Goal: Information Seeking & Learning: Learn about a topic

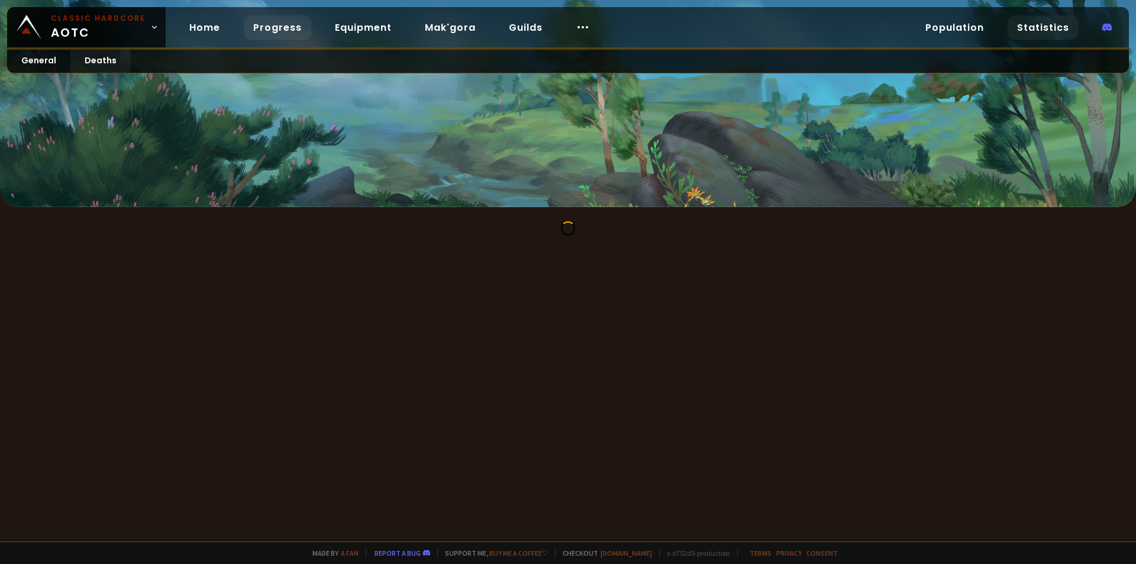
click at [276, 28] on link "Progress" at bounding box center [277, 27] width 67 height 24
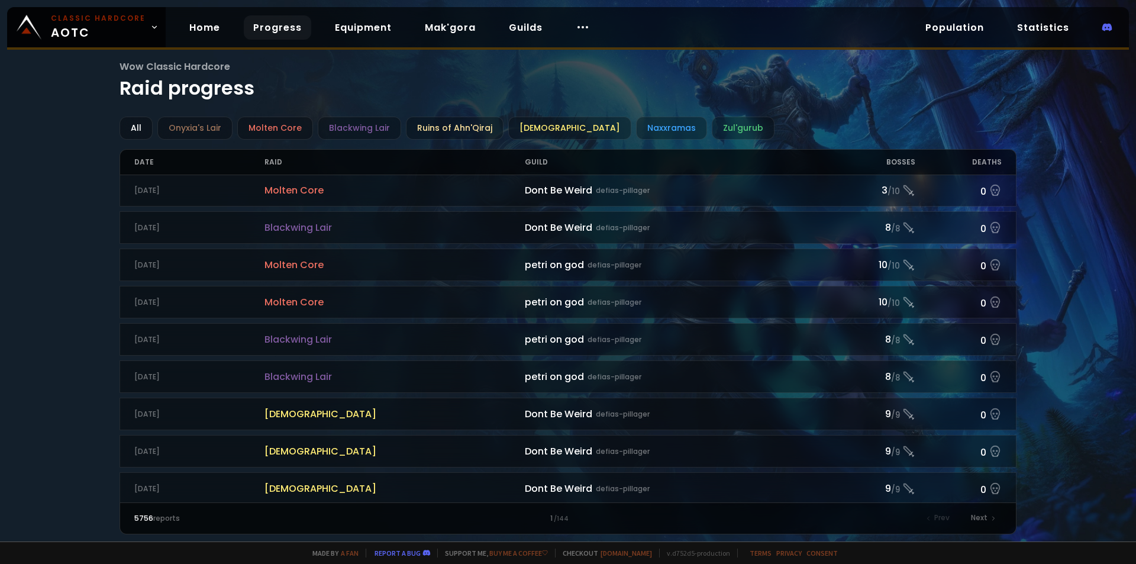
scroll to position [1168, 0]
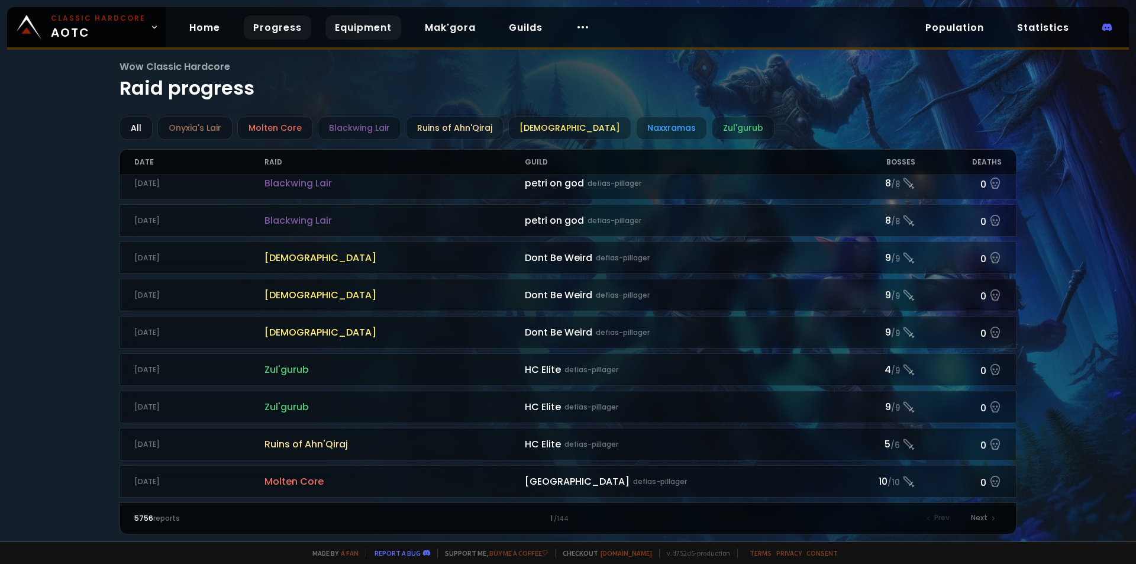
click at [360, 17] on link "Equipment" at bounding box center [363, 27] width 76 height 24
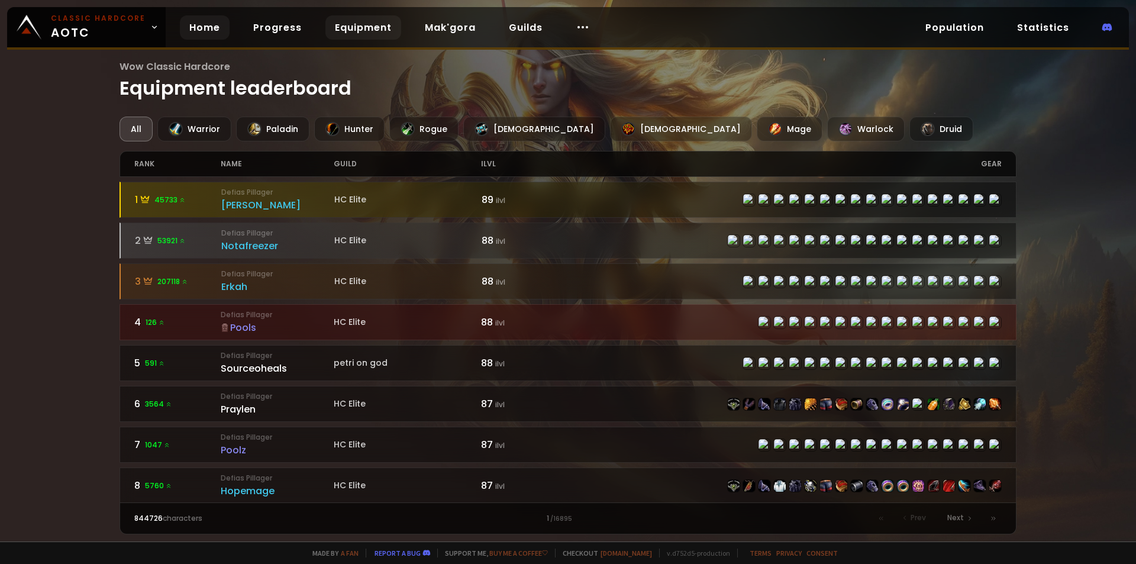
click at [203, 29] on link "Home" at bounding box center [205, 27] width 50 height 24
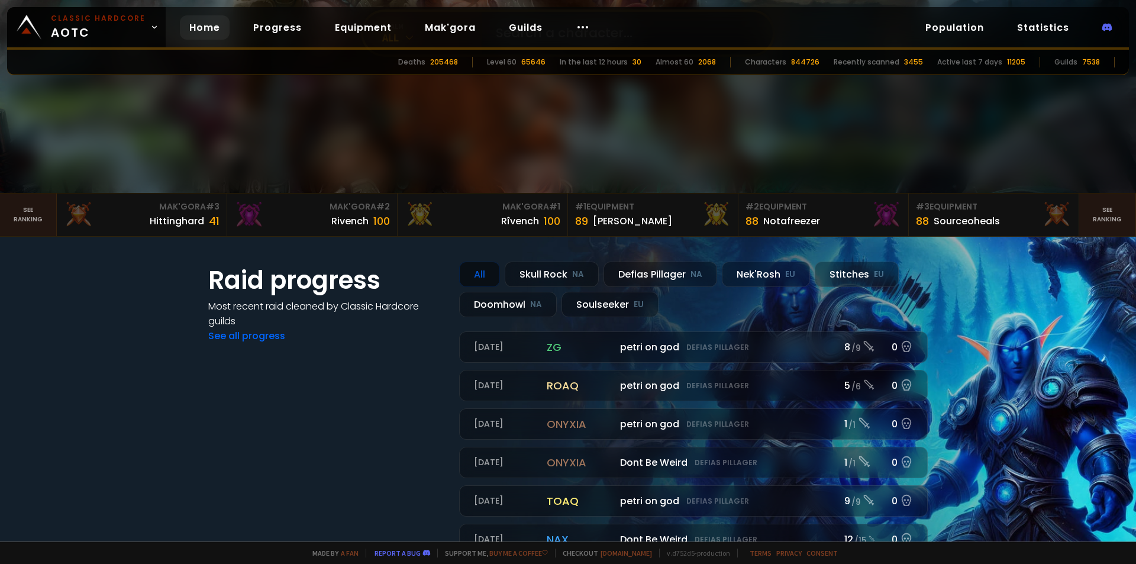
scroll to position [202, 0]
click at [491, 215] on div "Rîvench 100" at bounding box center [483, 220] width 156 height 16
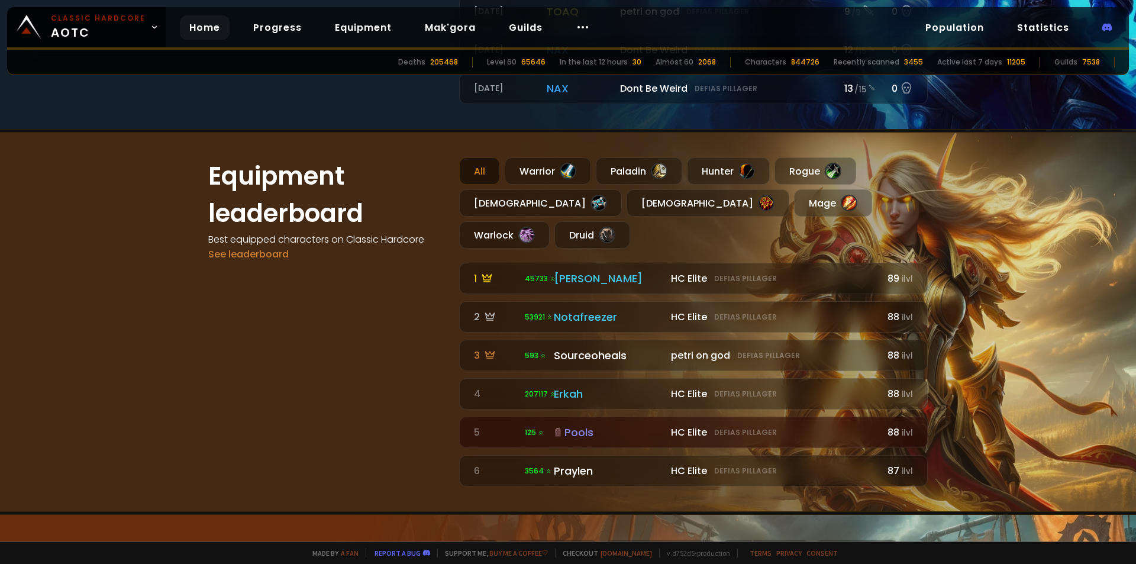
scroll to position [697, 0]
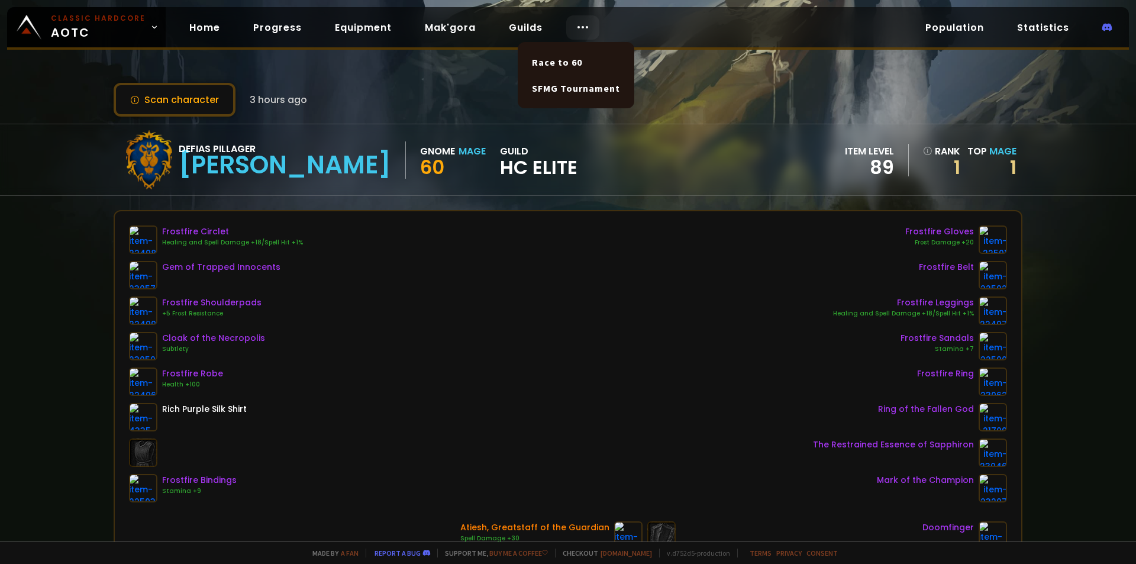
click at [575, 30] on icon at bounding box center [582, 27] width 14 height 14
click at [562, 90] on link "SFMG Tournament" at bounding box center [576, 88] width 102 height 26
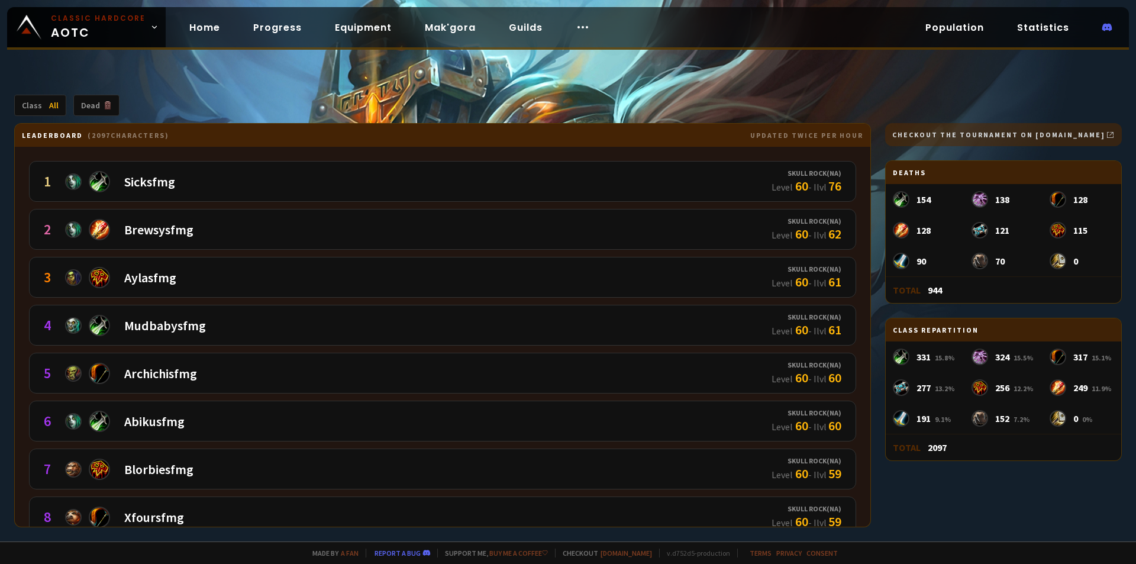
click at [733, 144] on div "Leaderboard ( 2097 characters) updated twice per hour" at bounding box center [442, 135] width 855 height 23
click at [95, 109] on div "Dead" at bounding box center [96, 105] width 46 height 21
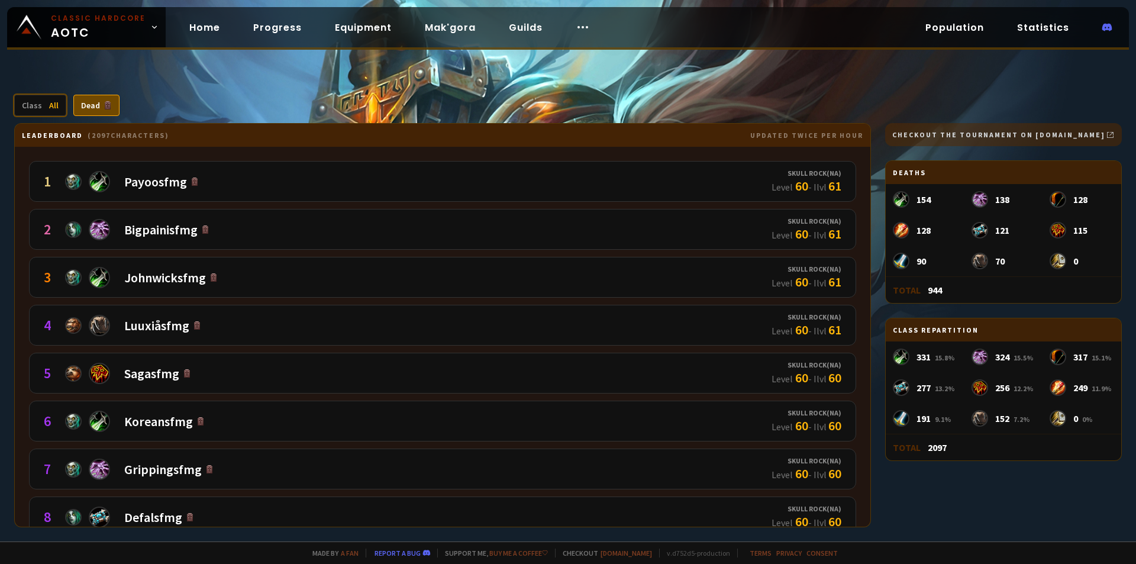
click at [50, 108] on span "All" at bounding box center [53, 105] width 9 height 11
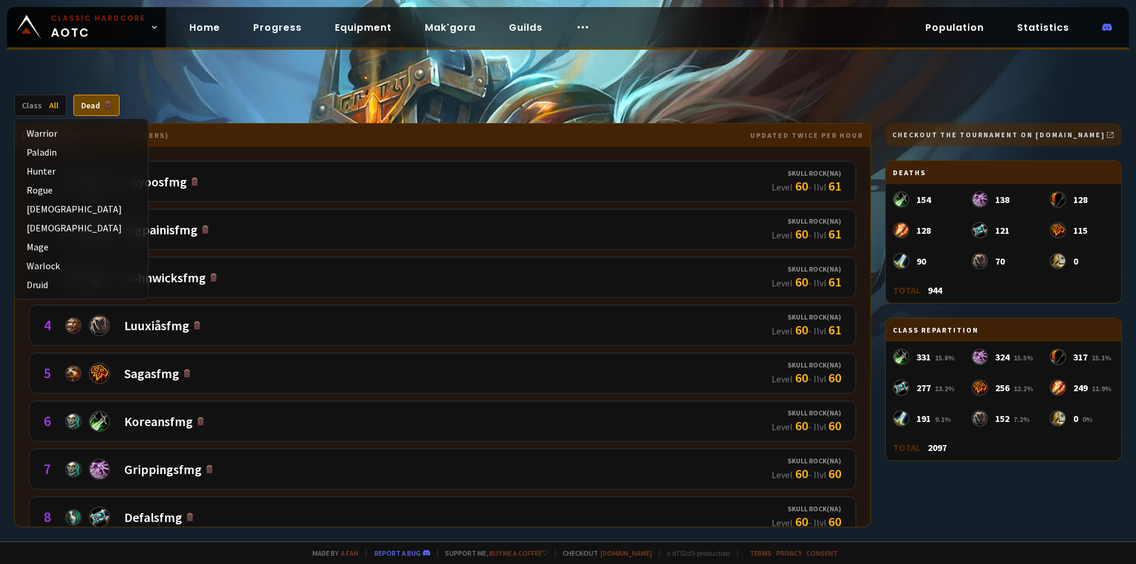
click at [950, 330] on div "Class repartition" at bounding box center [1002, 329] width 235 height 23
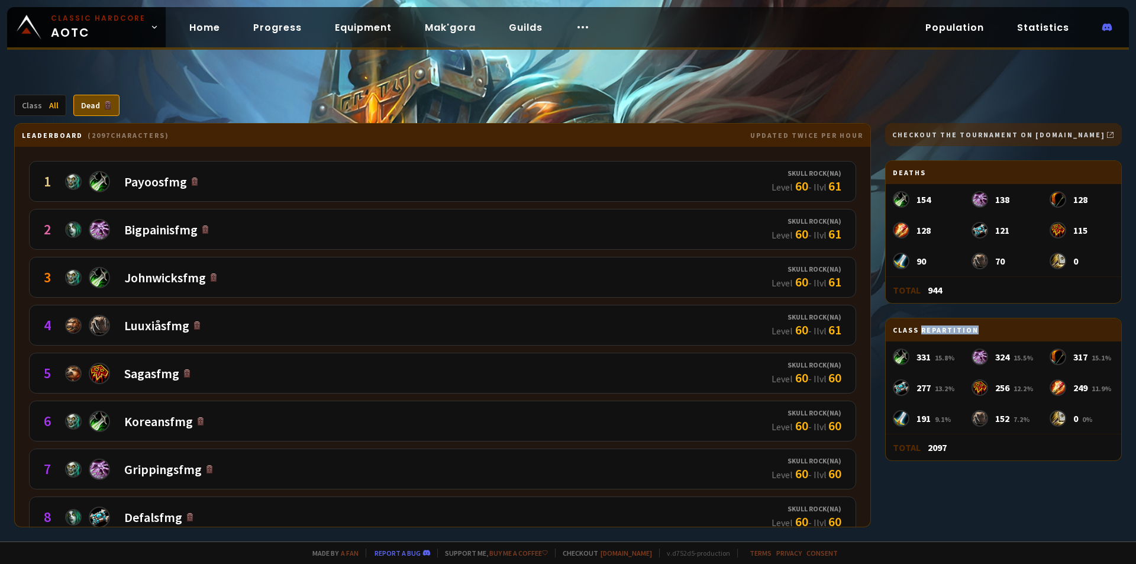
click at [950, 330] on div "Class repartition" at bounding box center [1002, 329] width 235 height 23
click at [962, 373] on div "277 13.2 %" at bounding box center [924, 387] width 79 height 31
click at [927, 199] on div "154" at bounding box center [923, 199] width 14 height 12
click at [971, 297] on div "Total 944" at bounding box center [1002, 289] width 235 height 27
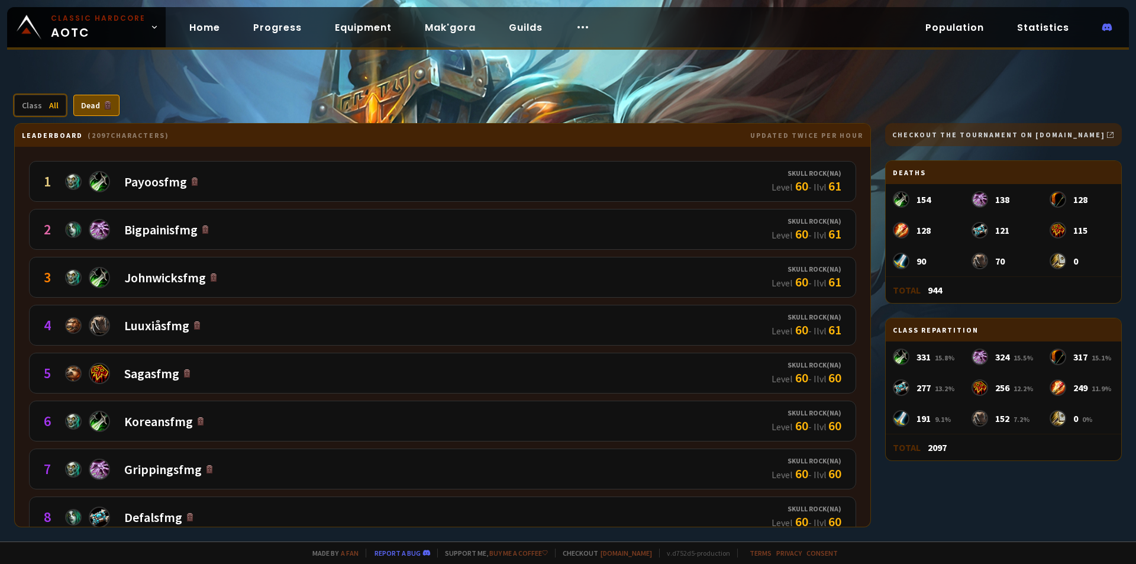
click at [37, 111] on div "Class All" at bounding box center [40, 105] width 52 height 21
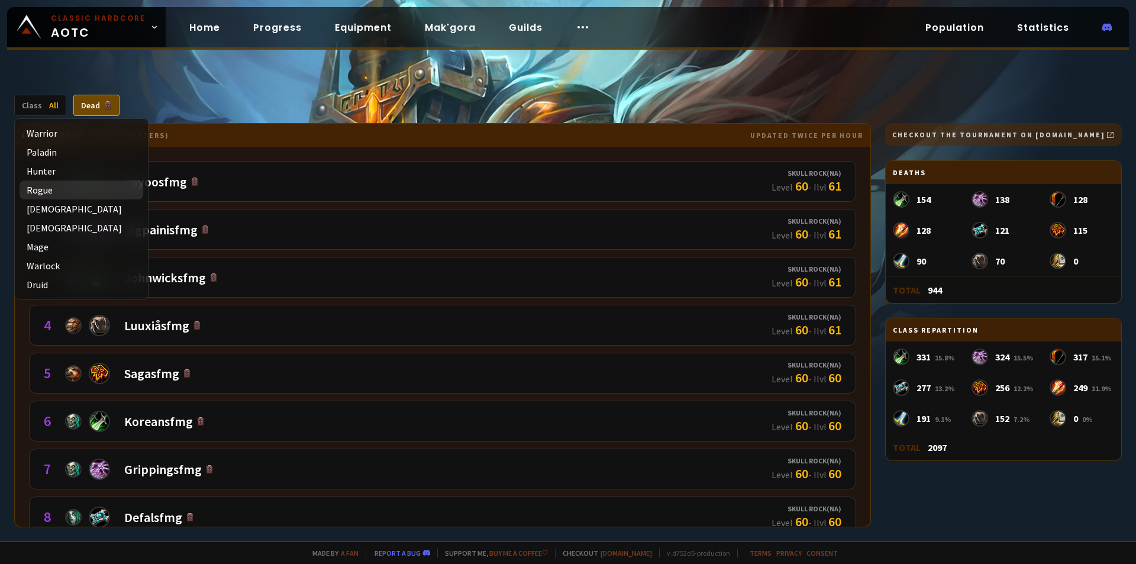
click at [46, 184] on div "Rogue" at bounding box center [82, 189] width 124 height 19
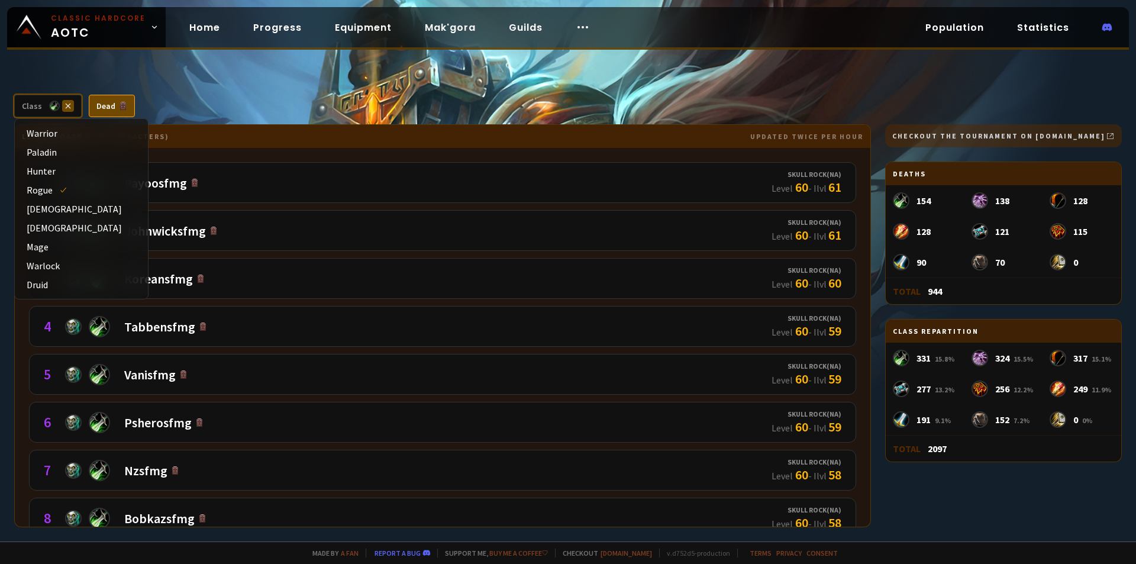
click at [68, 104] on icon at bounding box center [68, 106] width 12 height 12
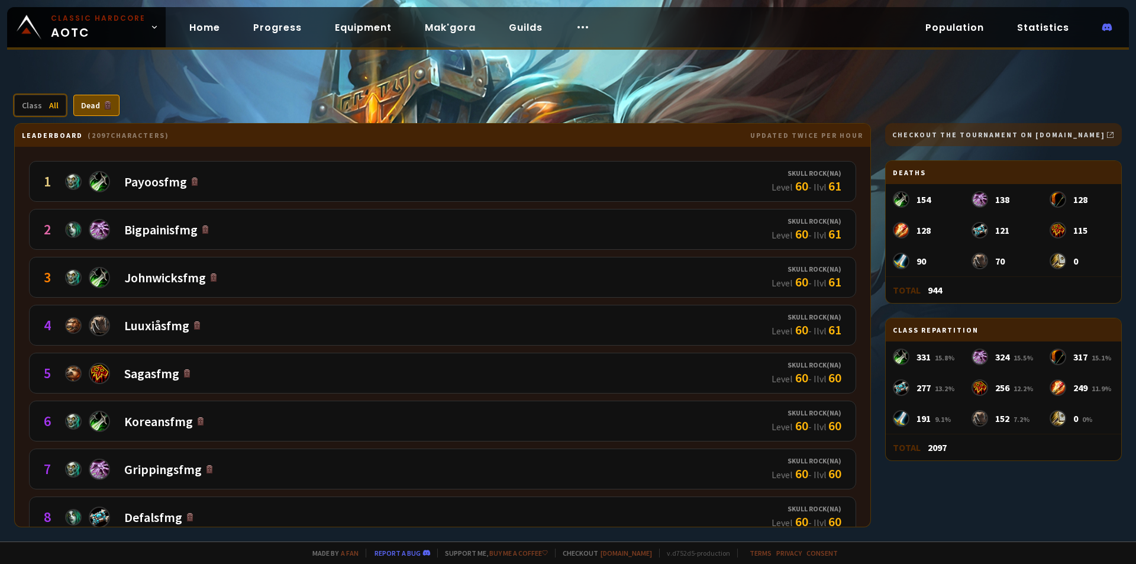
click at [46, 109] on div "Class All" at bounding box center [40, 105] width 52 height 21
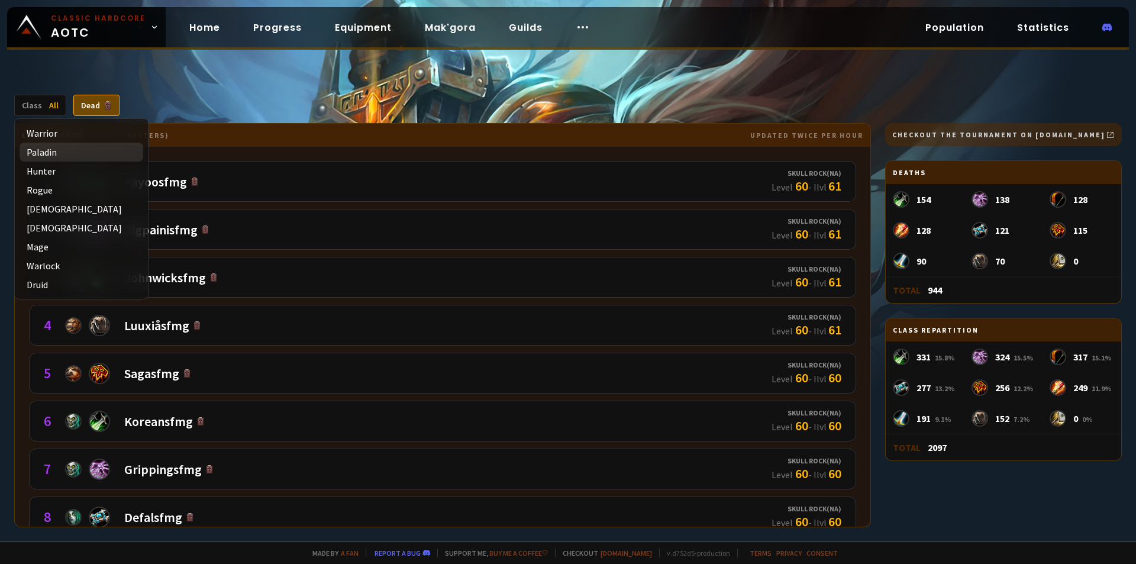
click at [57, 144] on div "Paladin" at bounding box center [82, 152] width 124 height 19
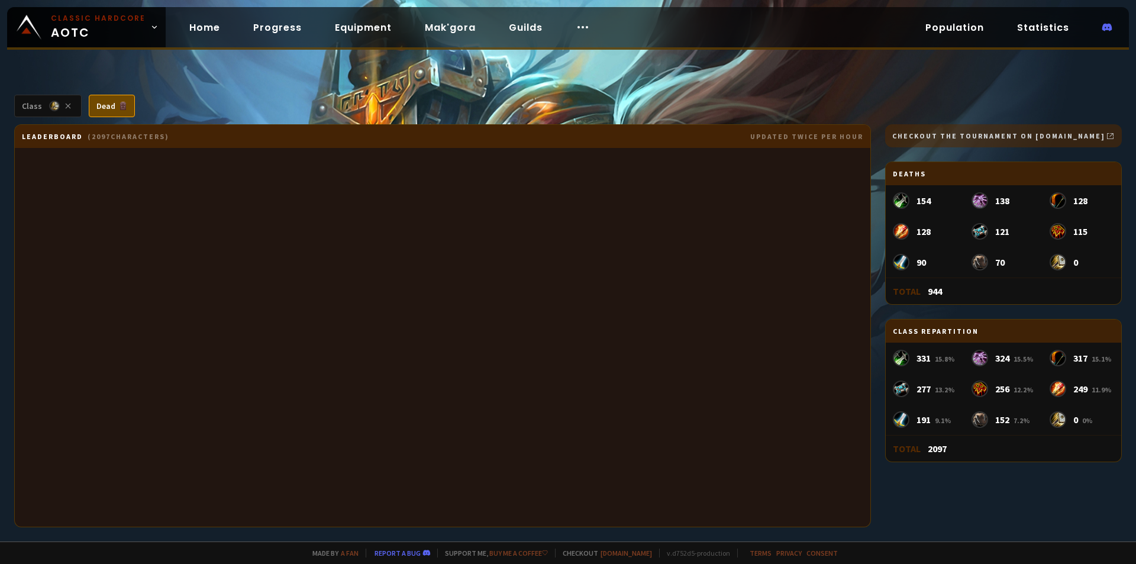
click at [324, 284] on div "Leaderboard ( 2097 characters) updated twice per hour" at bounding box center [442, 325] width 856 height 403
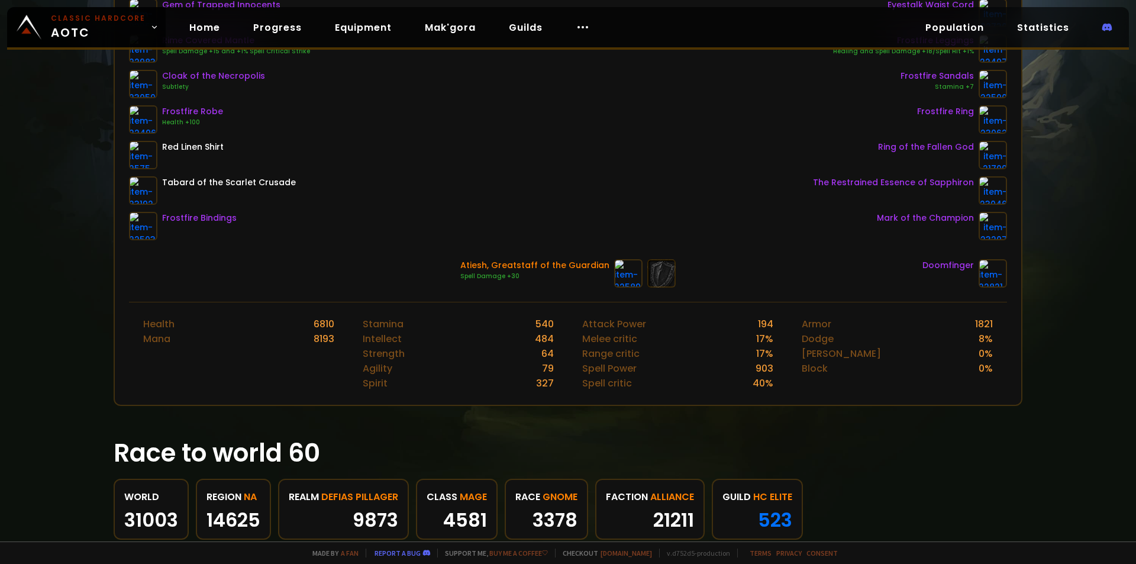
scroll to position [266, 0]
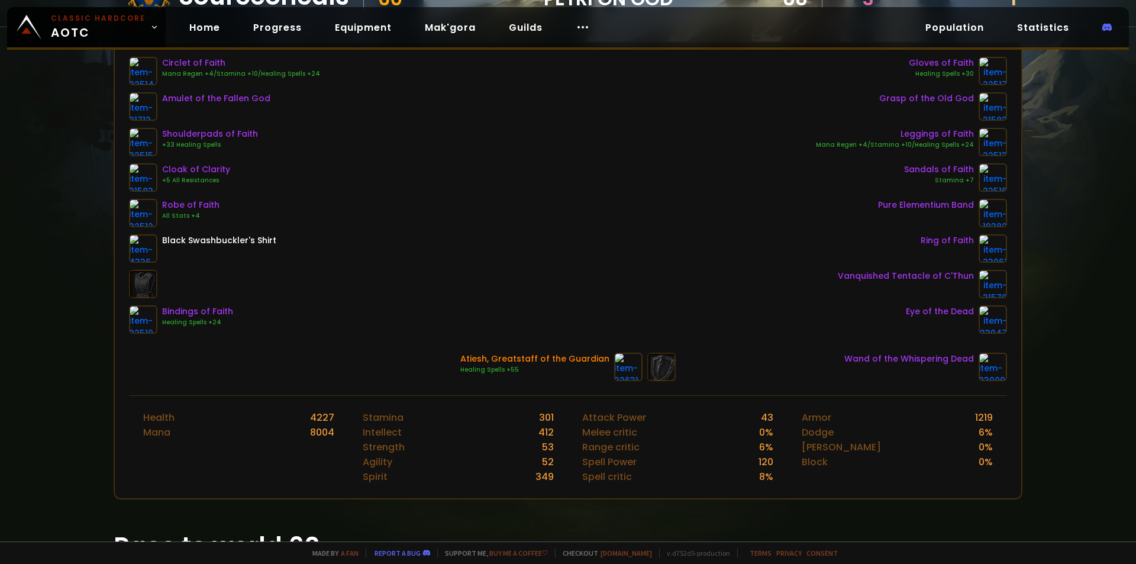
scroll to position [174, 0]
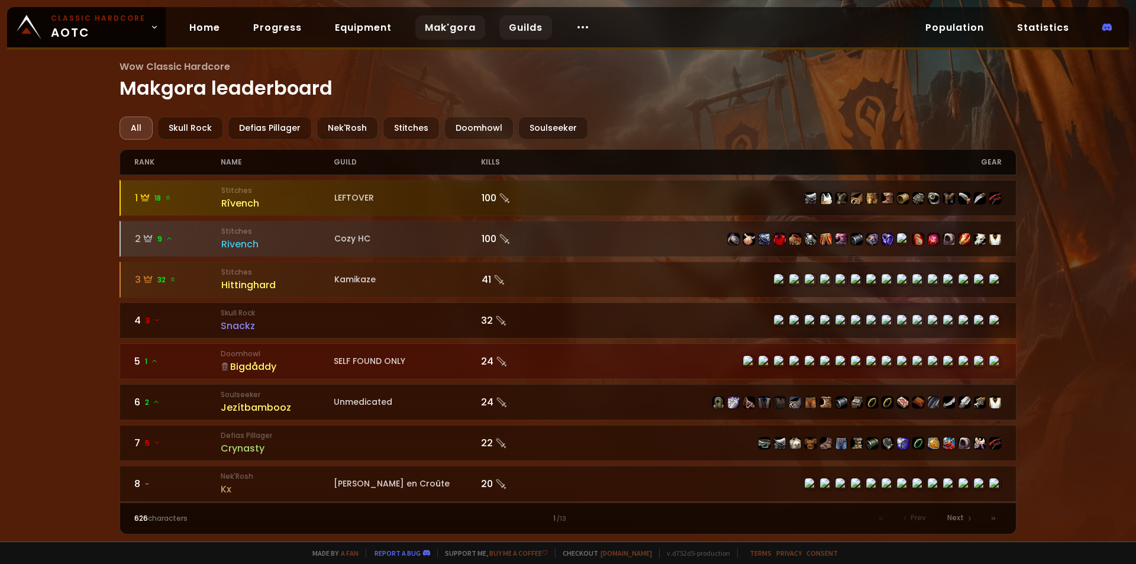
click at [525, 28] on link "Guilds" at bounding box center [525, 27] width 53 height 24
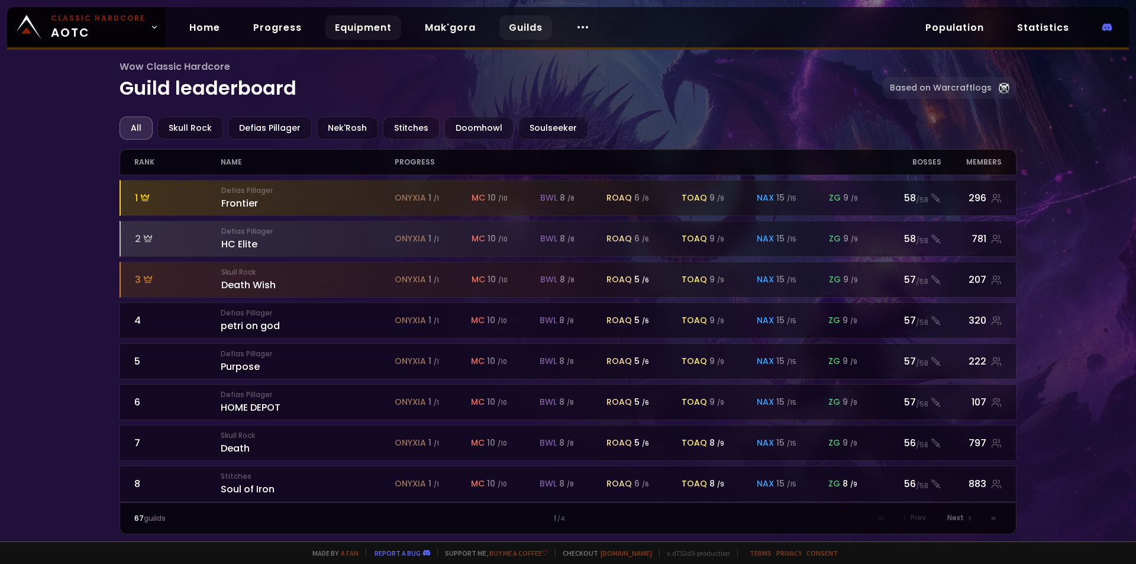
click at [381, 30] on link "Equipment" at bounding box center [363, 27] width 76 height 24
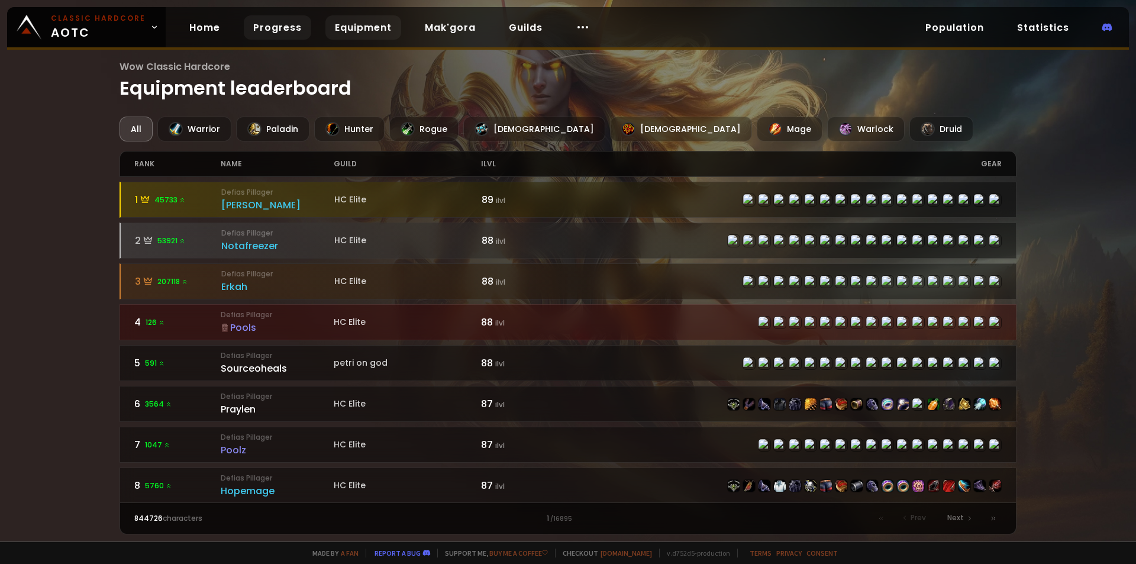
click at [285, 30] on link "Progress" at bounding box center [277, 27] width 67 height 24
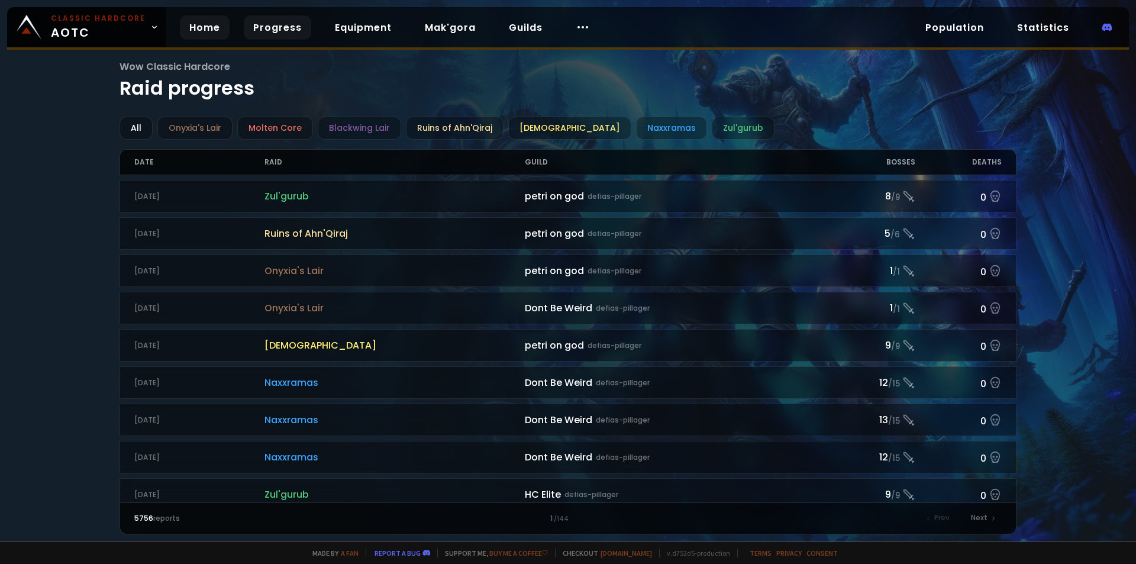
click at [212, 33] on link "Home" at bounding box center [205, 27] width 50 height 24
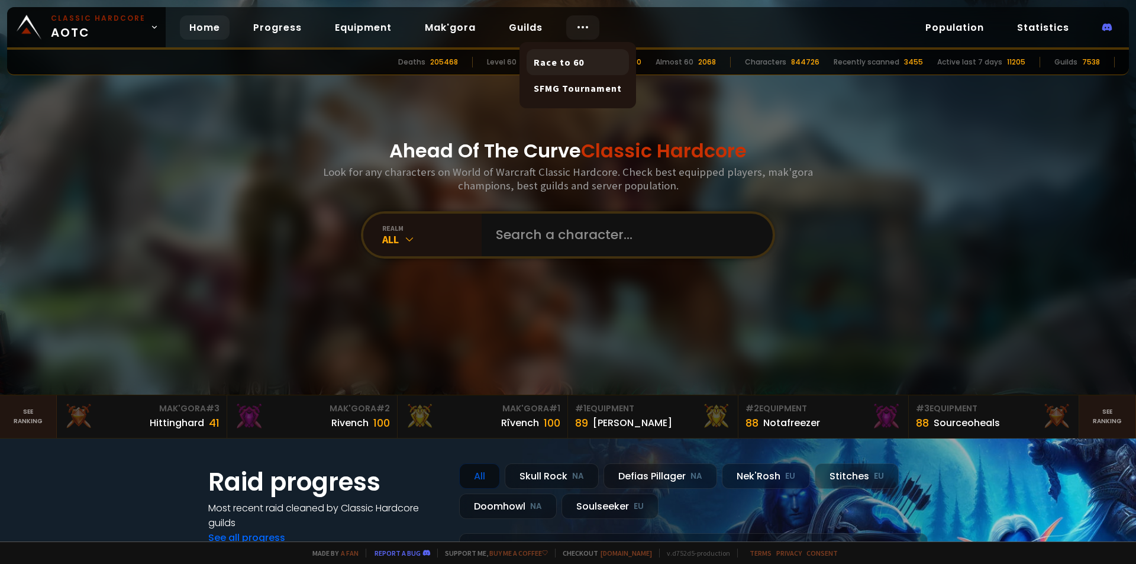
click at [568, 58] on link "Race to 60" at bounding box center [577, 62] width 102 height 26
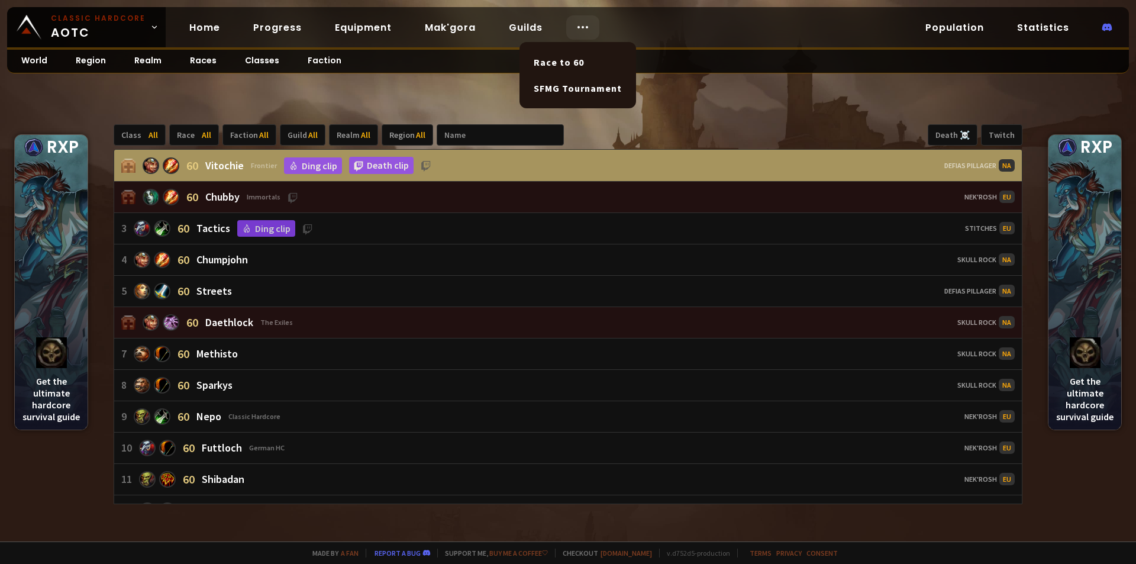
click at [583, 24] on icon at bounding box center [582, 27] width 14 height 14
click at [1026, 22] on link "Statistics" at bounding box center [1042, 27] width 71 height 24
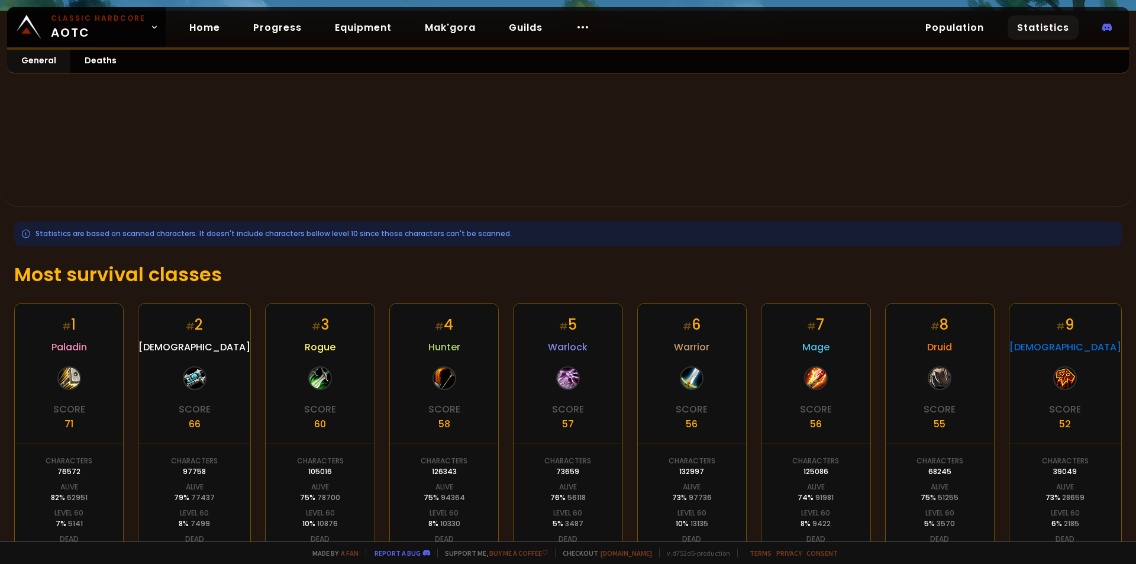
scroll to position [155, 0]
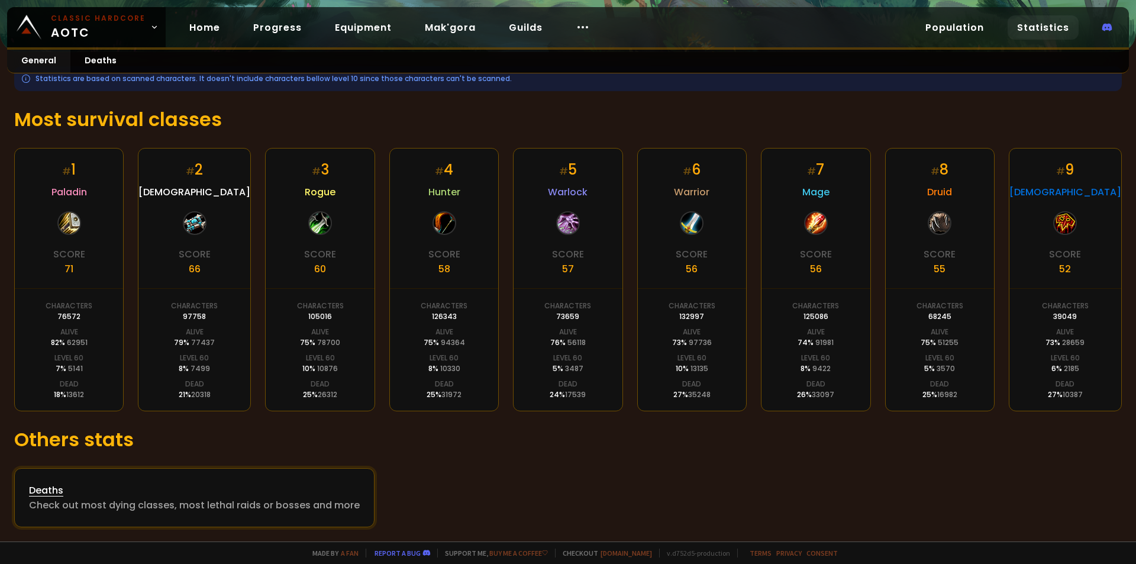
click at [112, 492] on div "Deaths" at bounding box center [194, 490] width 331 height 15
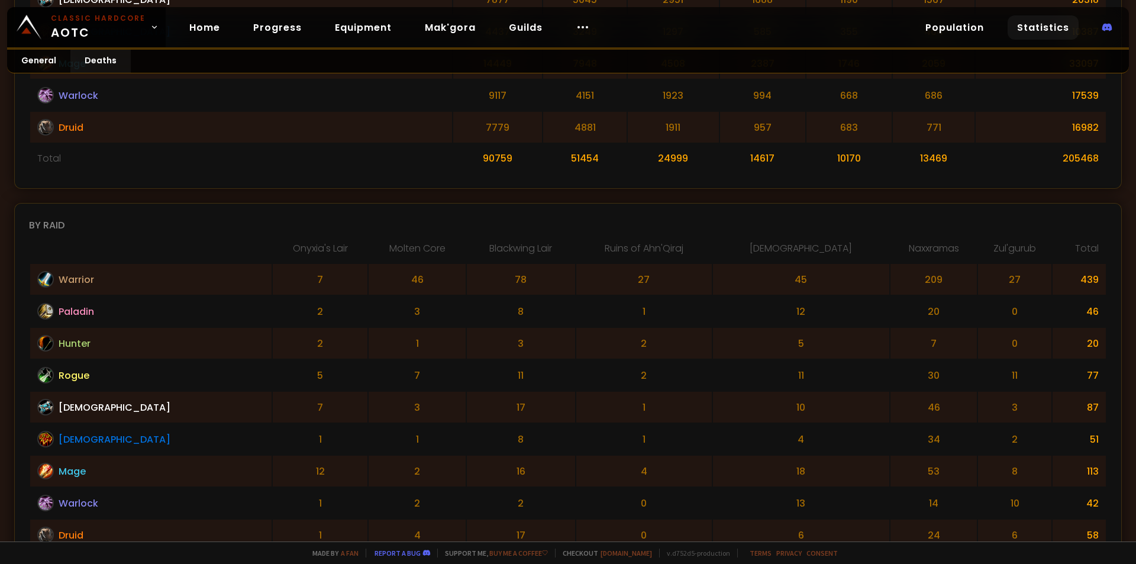
scroll to position [577, 0]
click at [368, 277] on td "46" at bounding box center [416, 278] width 97 height 31
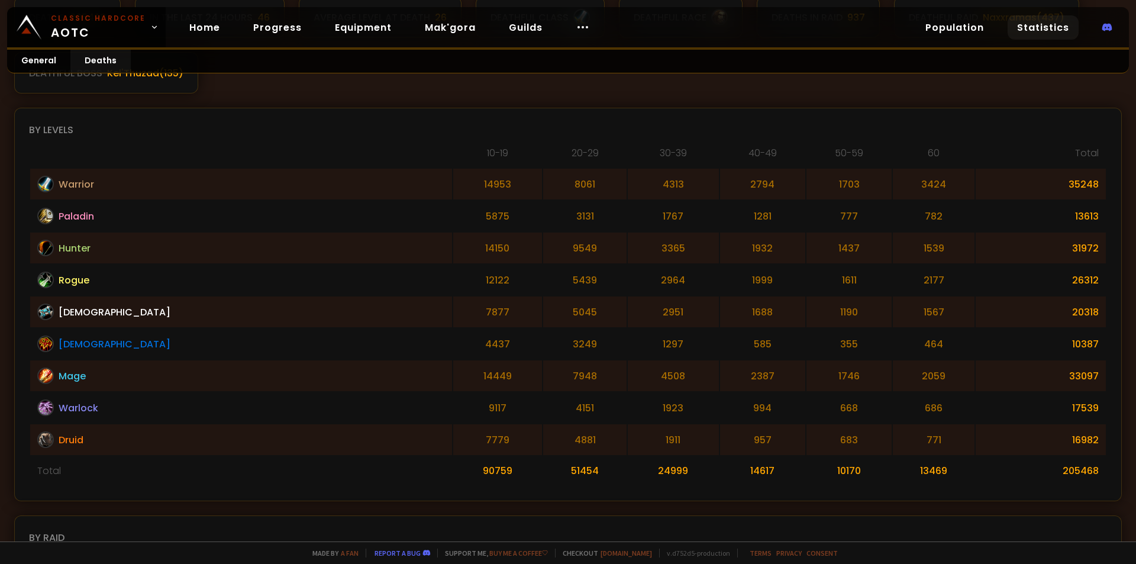
scroll to position [264, 0]
click at [893, 284] on td "2177" at bounding box center [934, 279] width 82 height 31
click at [893, 218] on td "782" at bounding box center [934, 215] width 82 height 31
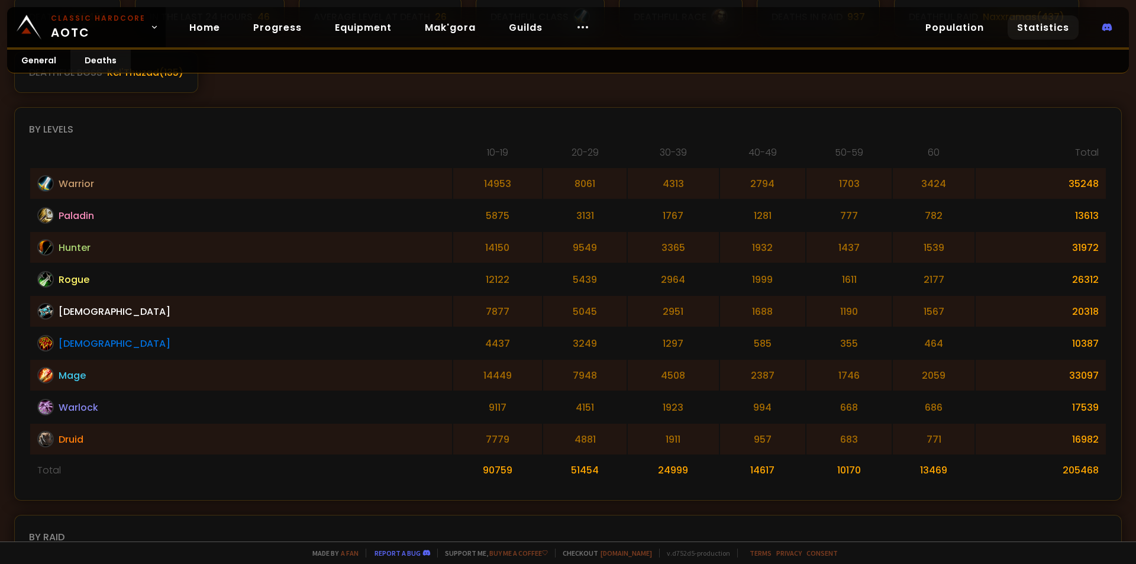
click at [893, 438] on td "771" at bounding box center [934, 438] width 82 height 31
click at [893, 219] on td "782" at bounding box center [934, 215] width 82 height 31
click at [893, 469] on td "13469" at bounding box center [934, 469] width 82 height 29
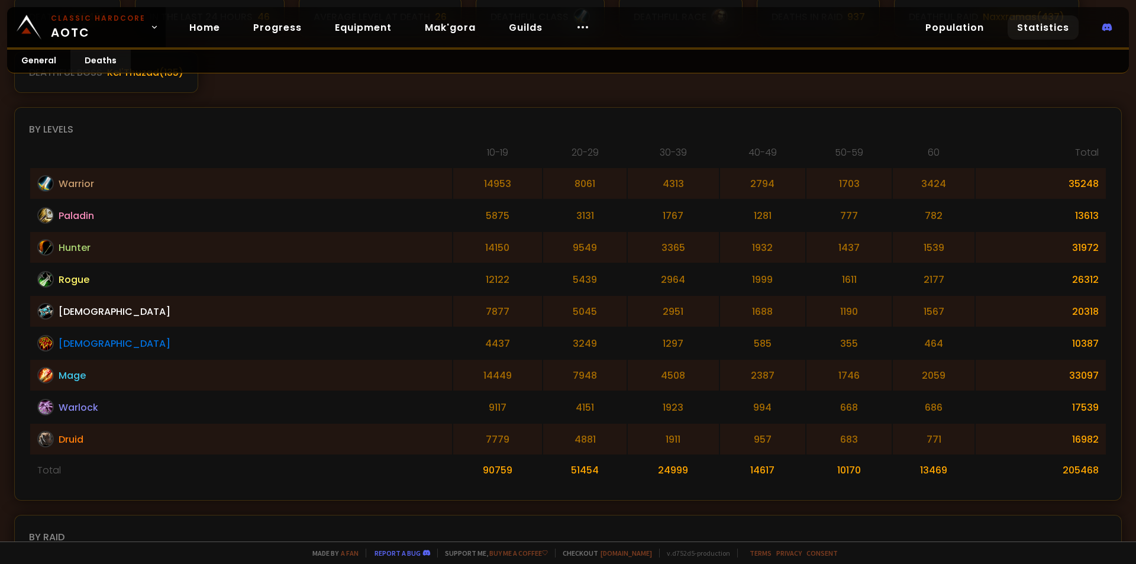
click at [806, 185] on td "1703" at bounding box center [848, 183] width 85 height 31
click at [806, 210] on td "777" at bounding box center [848, 215] width 85 height 31
click at [806, 243] on td "1437" at bounding box center [848, 247] width 85 height 31
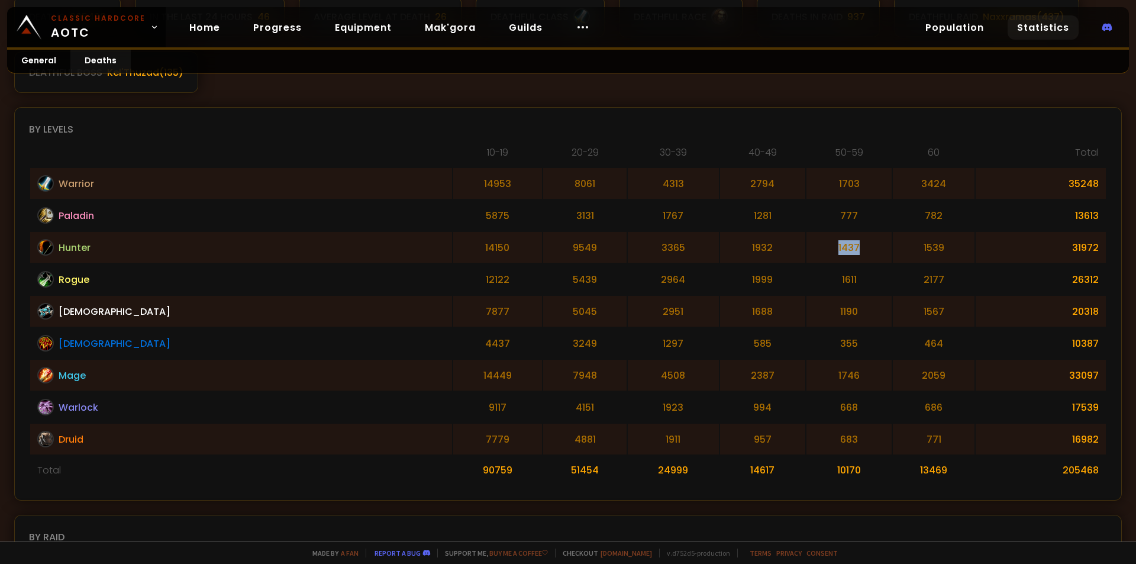
click at [806, 243] on td "1437" at bounding box center [848, 247] width 85 height 31
click at [806, 282] on td "1611" at bounding box center [848, 279] width 85 height 31
click at [806, 321] on td "1190" at bounding box center [848, 311] width 85 height 31
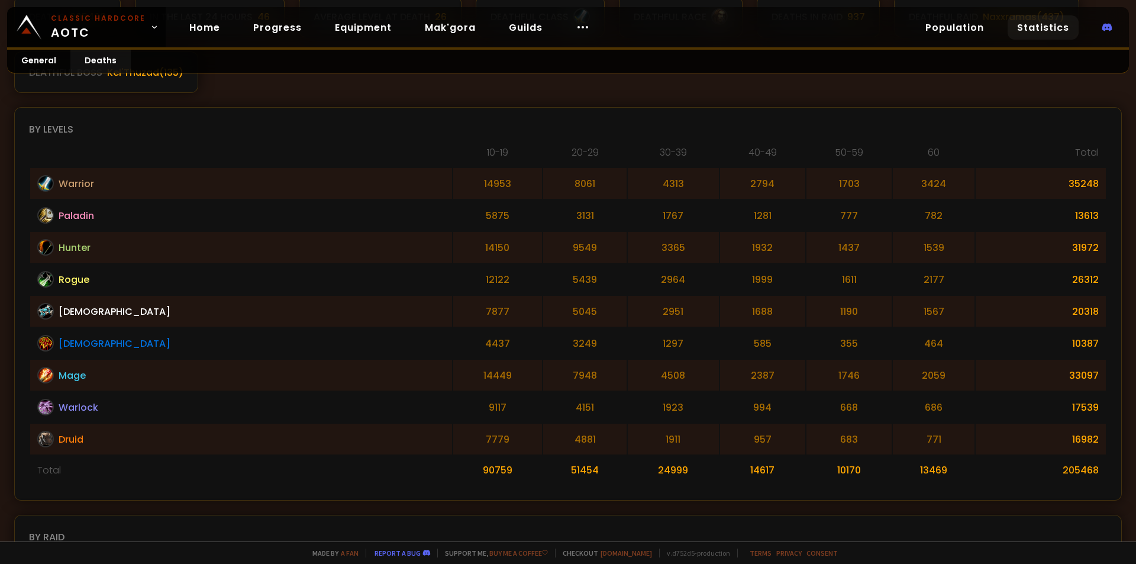
click at [806, 347] on td "355" at bounding box center [848, 343] width 85 height 31
click at [453, 338] on td "4437" at bounding box center [497, 343] width 89 height 31
click at [543, 274] on td "5439" at bounding box center [584, 279] width 83 height 31
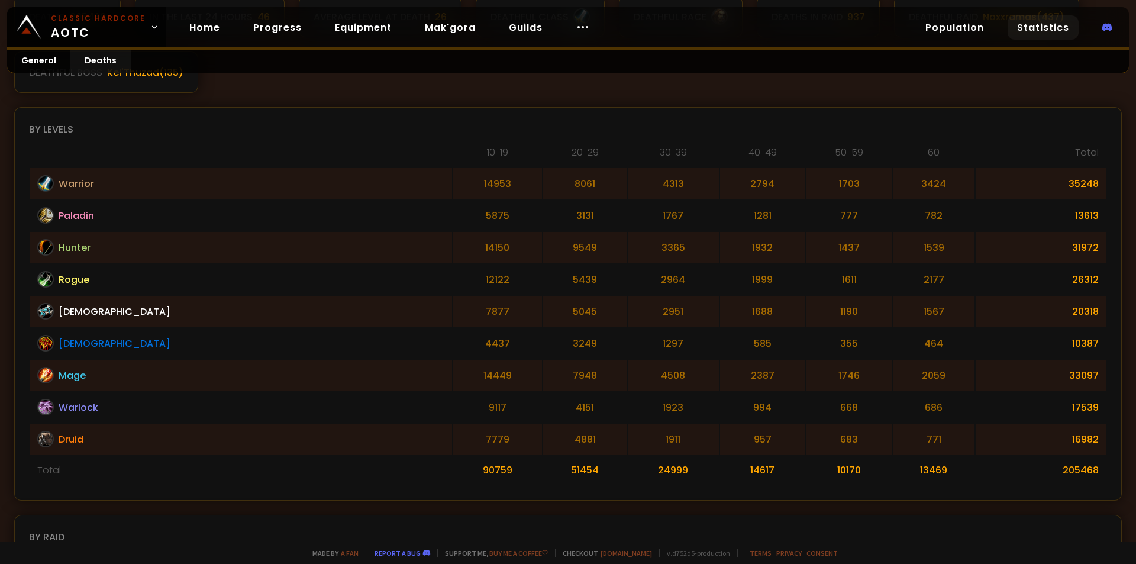
click at [453, 184] on td "14953" at bounding box center [497, 183] width 89 height 31
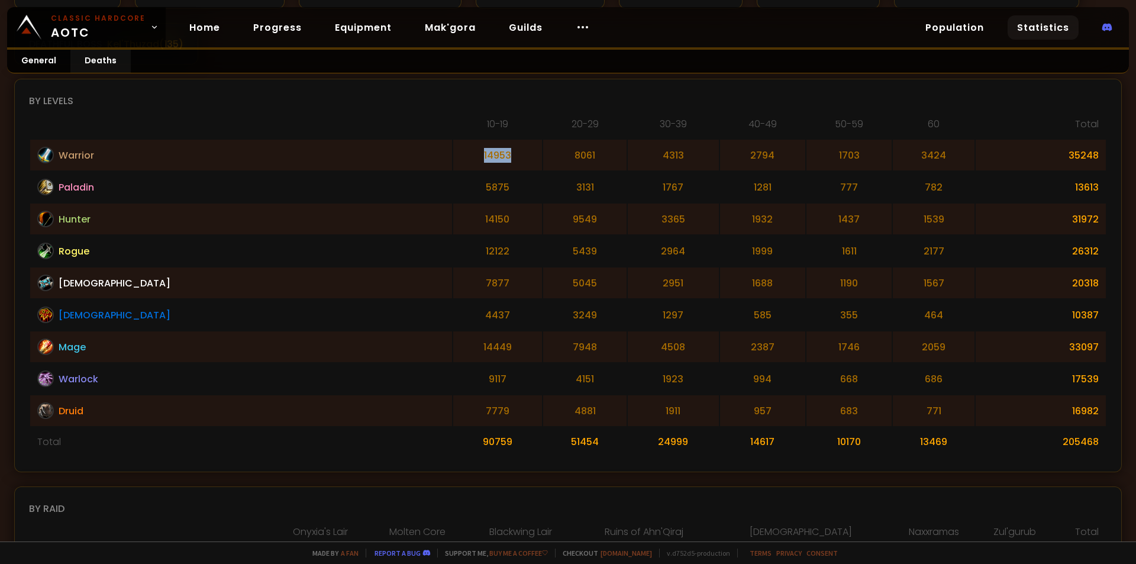
scroll to position [293, 0]
click at [893, 353] on td "2059" at bounding box center [934, 346] width 82 height 31
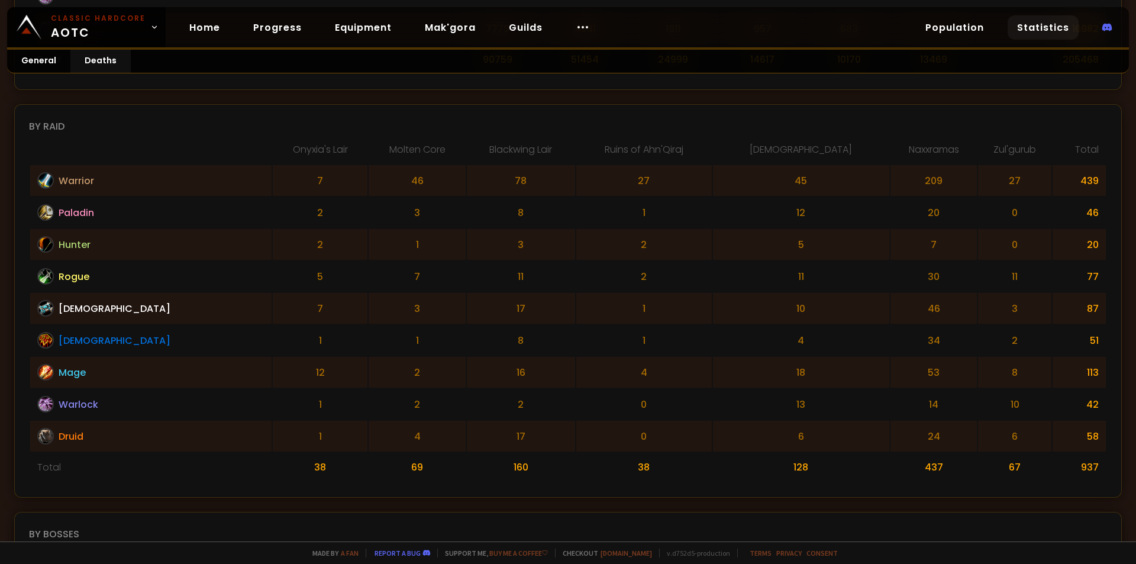
scroll to position [675, 0]
drag, startPoint x: 881, startPoint y: 243, endPoint x: 953, endPoint y: 251, distance: 72.6
click at [953, 251] on tr "Hunter 2 1 3 2 5 7 0 20" at bounding box center [567, 243] width 1075 height 31
click at [890, 245] on td "7" at bounding box center [933, 243] width 86 height 31
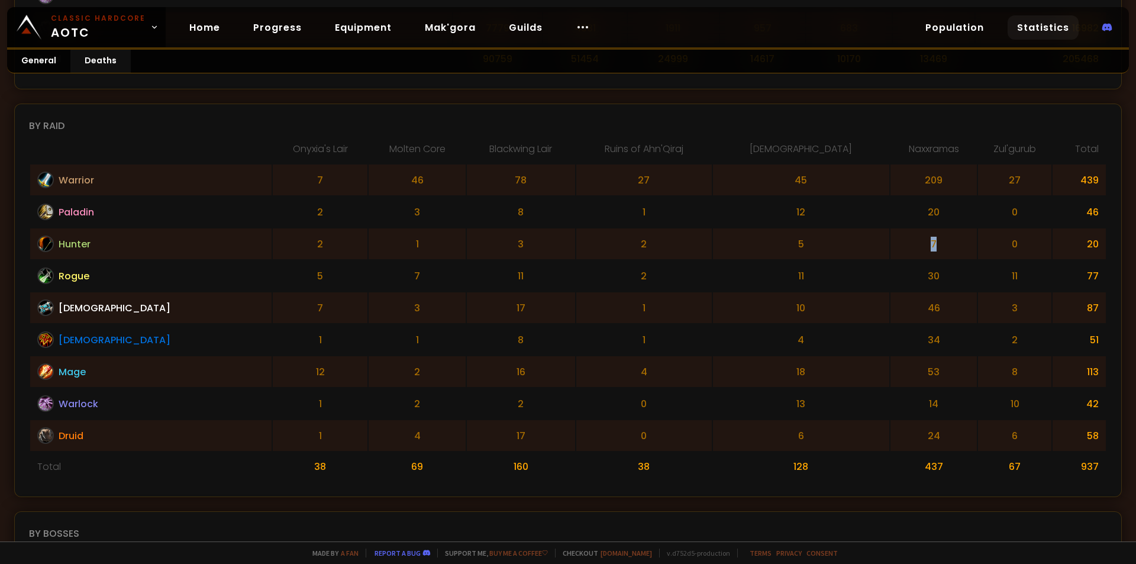
click at [890, 245] on td "7" at bounding box center [933, 243] width 86 height 31
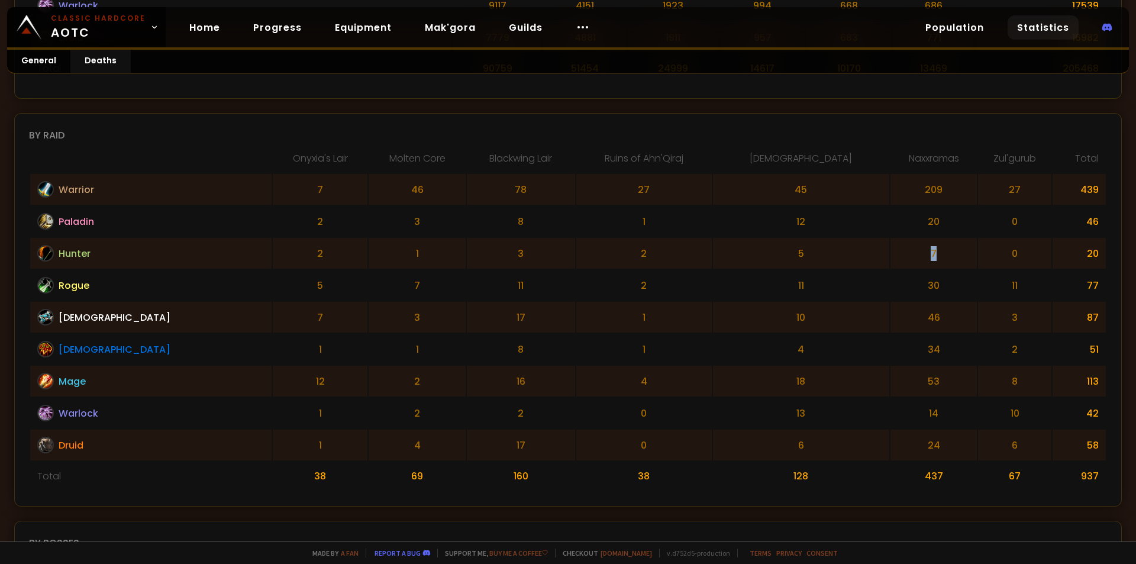
scroll to position [667, 0]
click at [896, 189] on td "209" at bounding box center [933, 188] width 86 height 31
click at [780, 160] on th "[DEMOGRAPHIC_DATA]" at bounding box center [801, 161] width 176 height 22
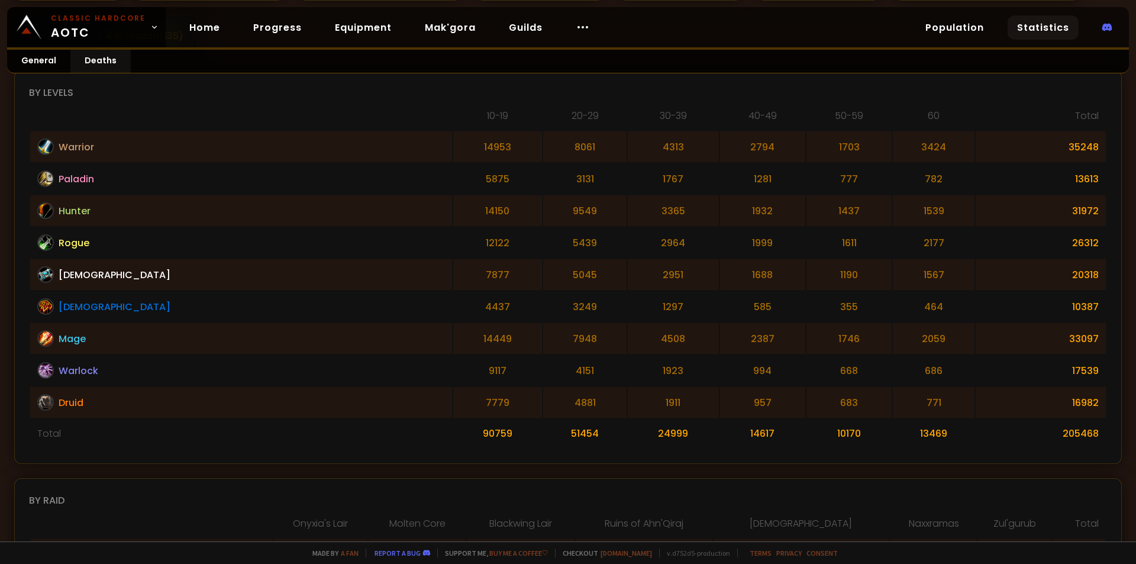
scroll to position [302, 0]
click at [453, 432] on td "90759" at bounding box center [497, 432] width 89 height 29
click at [543, 436] on td "51454" at bounding box center [584, 432] width 83 height 29
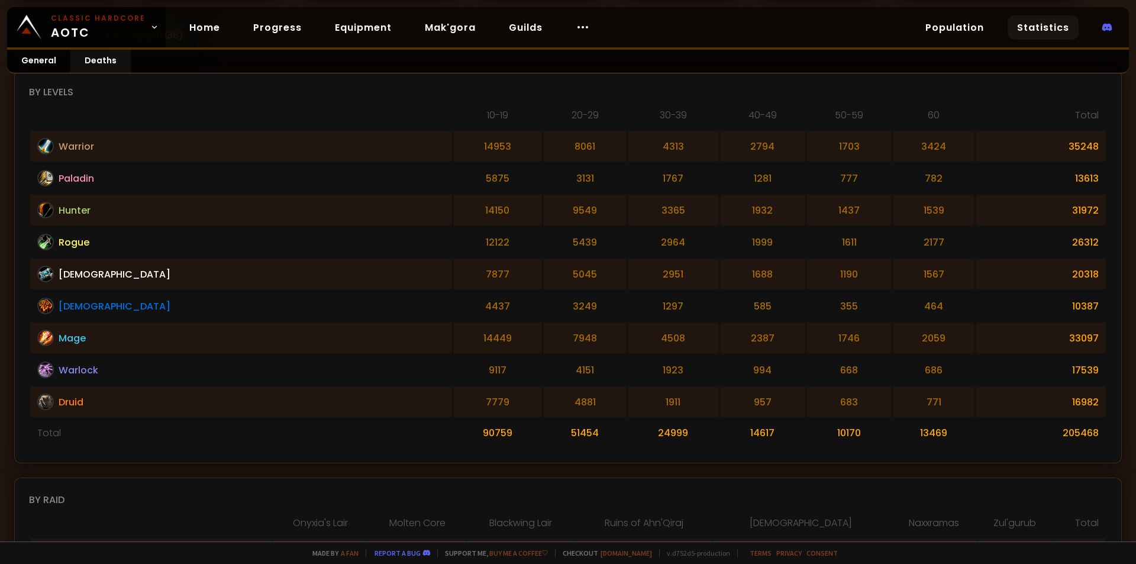
click at [628, 431] on td "24999" at bounding box center [673, 432] width 90 height 29
click at [720, 432] on td "14617" at bounding box center [762, 432] width 85 height 29
click at [806, 435] on td "10170" at bounding box center [848, 432] width 85 height 29
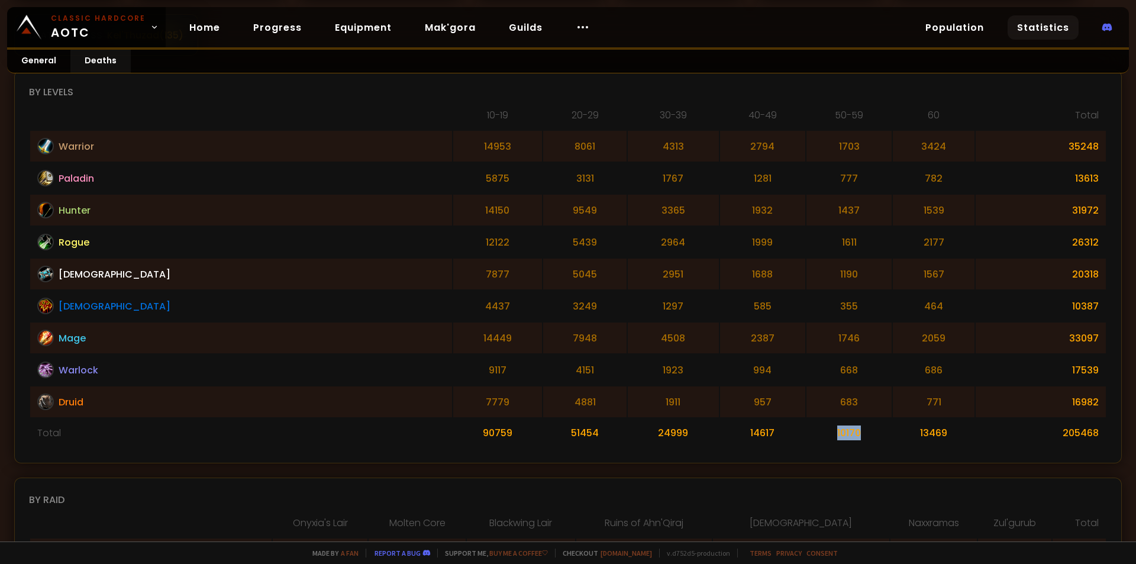
click at [806, 435] on td "10170" at bounding box center [848, 432] width 85 height 29
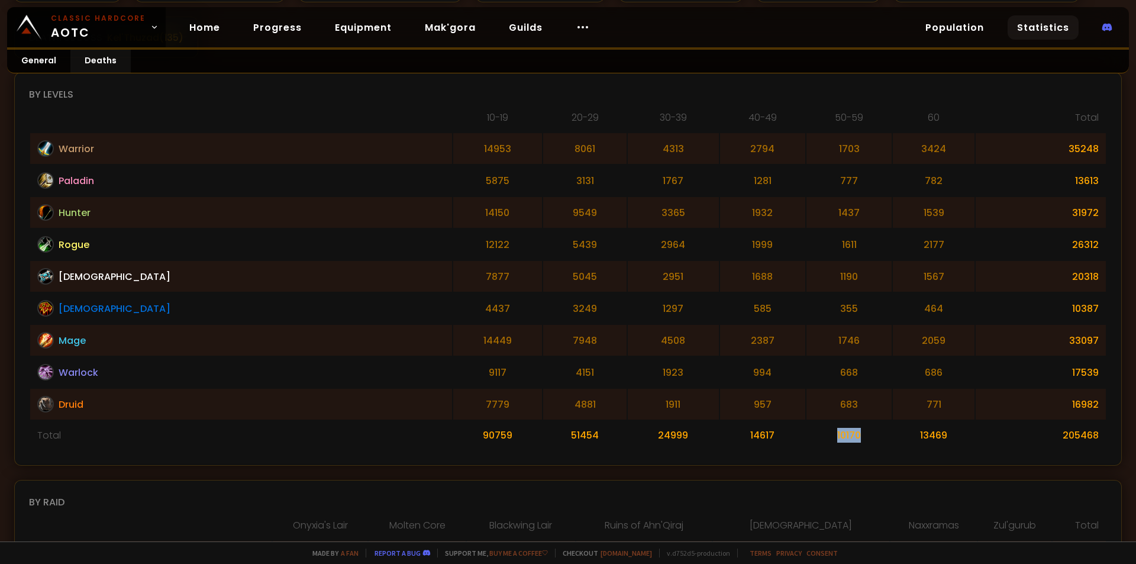
scroll to position [300, 0]
click at [806, 435] on td "10170" at bounding box center [848, 433] width 85 height 29
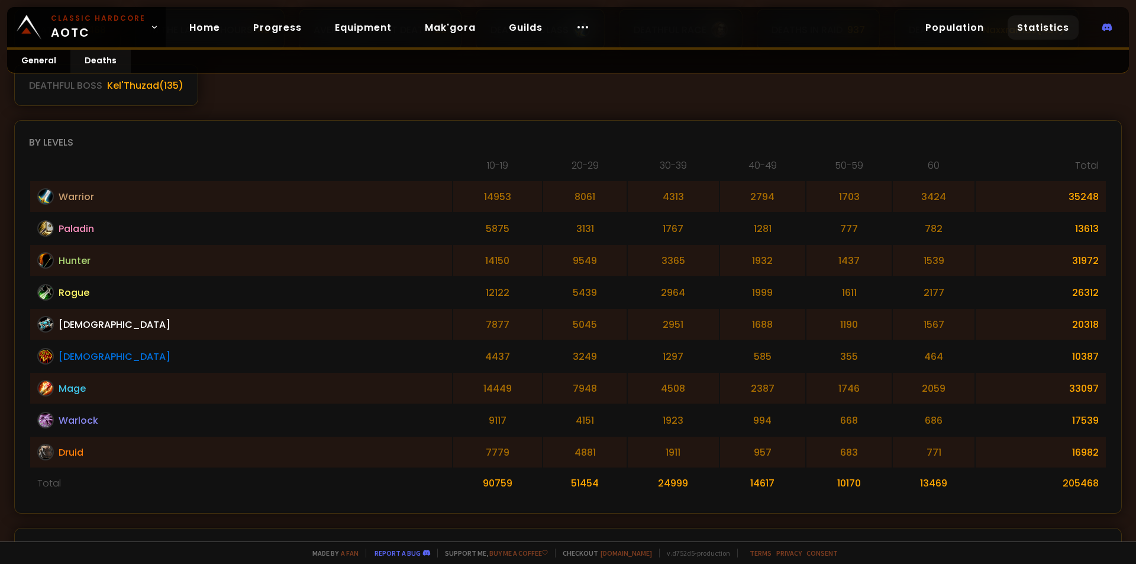
scroll to position [252, 0]
